Goal: Browse casually

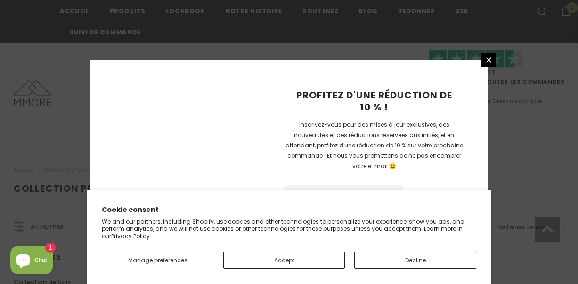
scroll to position [724, 0]
